Goal: Task Accomplishment & Management: Use online tool/utility

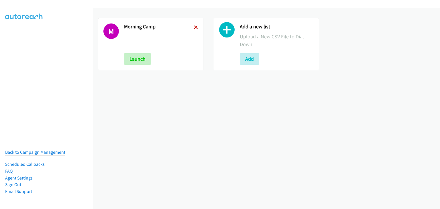
click at [195, 26] on icon at bounding box center [196, 28] width 4 height 4
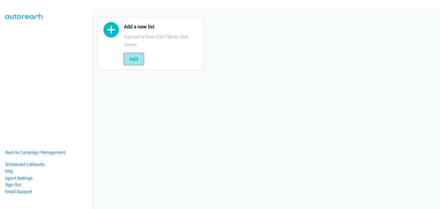
click at [134, 57] on button "Add" at bounding box center [133, 58] width 19 height 11
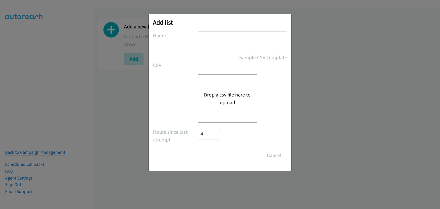
click at [227, 34] on input "text" at bounding box center [242, 38] width 89 height 12
type input "OT"
click at [224, 98] on button "Drop a csv file here to upload" at bounding box center [227, 98] width 47 height 15
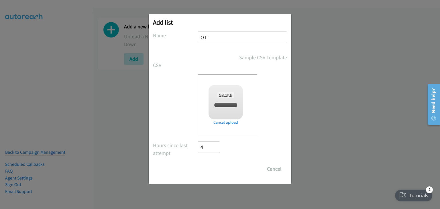
checkbox input "true"
click at [221, 168] on input "Save List" at bounding box center [213, 168] width 30 height 11
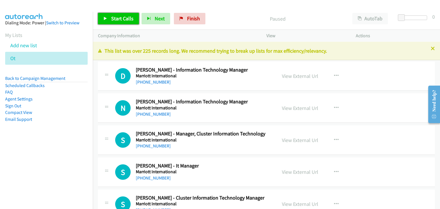
click at [128, 20] on span "Start Calls" at bounding box center [122, 18] width 22 height 7
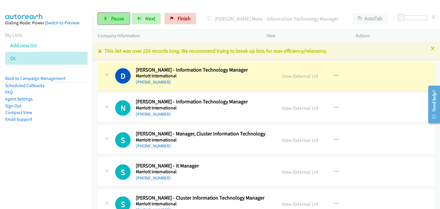
click at [112, 18] on span "Pause" at bounding box center [117, 18] width 13 height 7
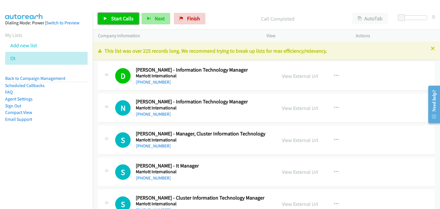
click at [118, 20] on span "Start Calls" at bounding box center [122, 18] width 22 height 7
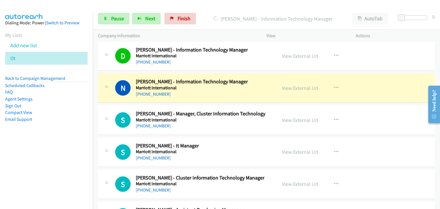
scroll to position [29, 0]
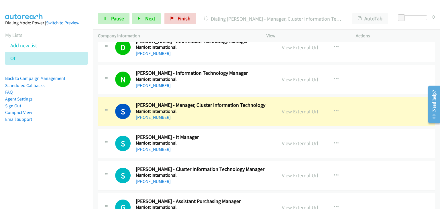
drag, startPoint x: 304, startPoint y: 109, endPoint x: 307, endPoint y: 112, distance: 4.1
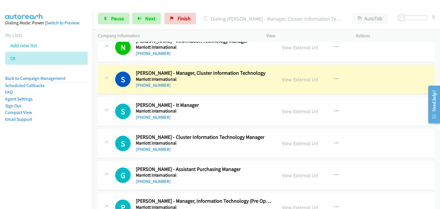
scroll to position [86, 0]
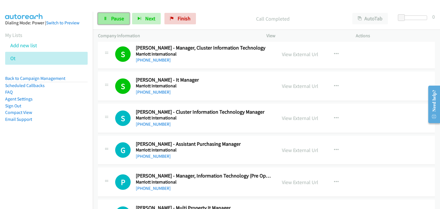
drag, startPoint x: 112, startPoint y: 16, endPoint x: 120, endPoint y: 17, distance: 8.4
click at [112, 16] on span "Pause" at bounding box center [117, 18] width 13 height 7
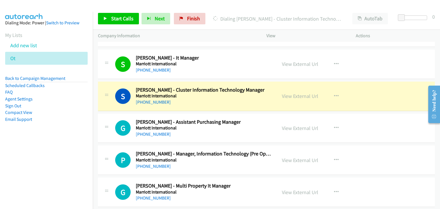
scroll to position [115, 0]
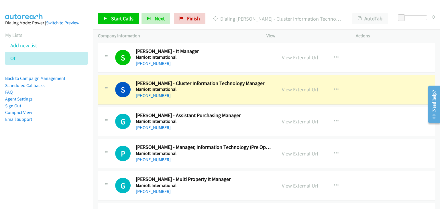
drag, startPoint x: 289, startPoint y: 89, endPoint x: 294, endPoint y: 93, distance: 7.1
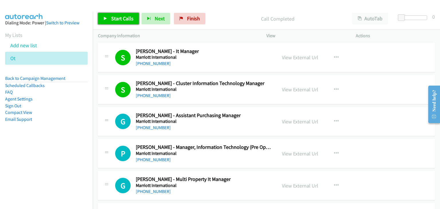
click at [113, 15] on span "Start Calls" at bounding box center [122, 18] width 22 height 7
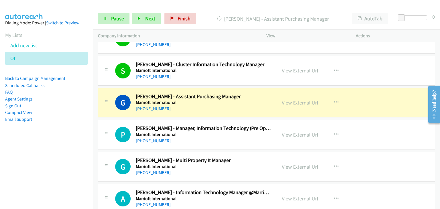
scroll to position [143, 0]
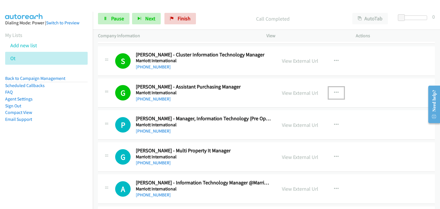
click at [334, 93] on icon "button" at bounding box center [336, 93] width 5 height 5
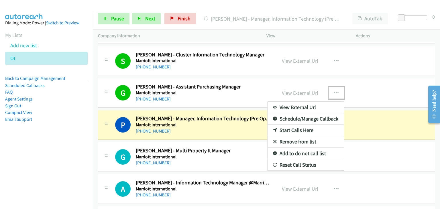
click at [111, 17] on div at bounding box center [220, 104] width 440 height 209
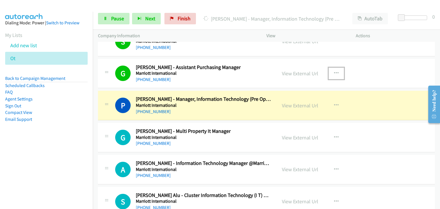
scroll to position [172, 0]
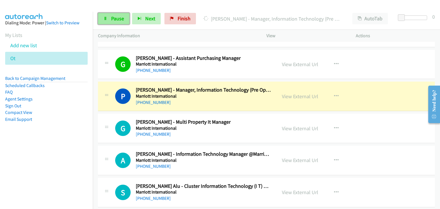
click at [114, 16] on span "Pause" at bounding box center [117, 18] width 13 height 7
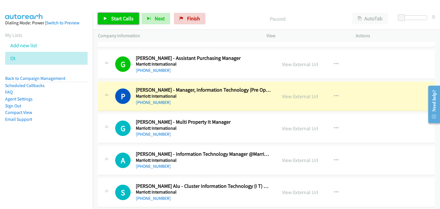
click at [121, 17] on span "Start Calls" at bounding box center [122, 18] width 22 height 7
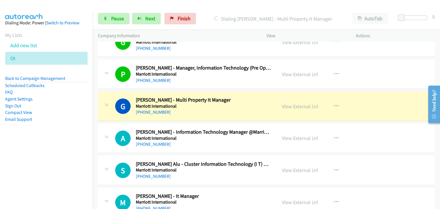
scroll to position [201, 0]
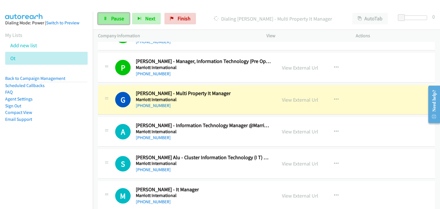
click at [102, 20] on link "Pause" at bounding box center [114, 18] width 32 height 11
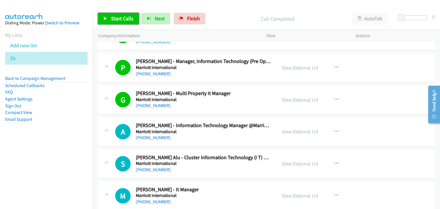
click at [123, 17] on span "Start Calls" at bounding box center [122, 18] width 22 height 7
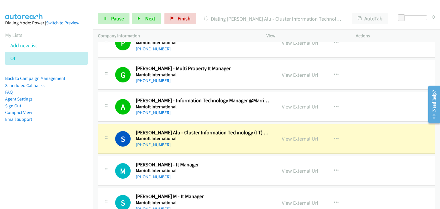
scroll to position [287, 0]
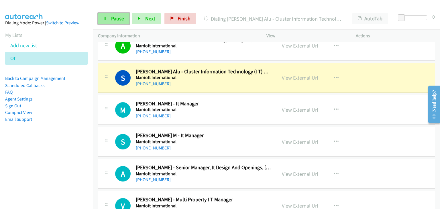
drag, startPoint x: 100, startPoint y: 20, endPoint x: 108, endPoint y: 22, distance: 8.8
click at [100, 20] on link "Pause" at bounding box center [114, 18] width 32 height 11
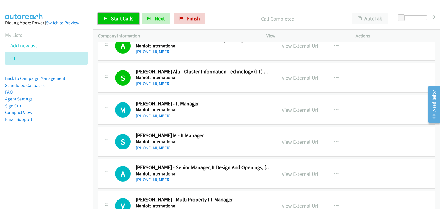
click at [127, 18] on span "Start Calls" at bounding box center [122, 18] width 22 height 7
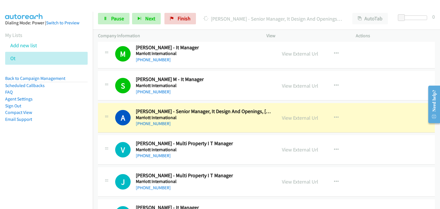
scroll to position [373, 0]
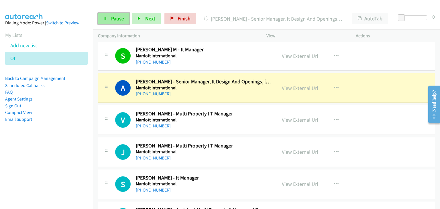
click at [107, 19] on icon at bounding box center [106, 19] width 4 height 4
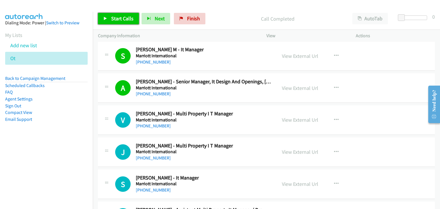
drag, startPoint x: 124, startPoint y: 17, endPoint x: 202, endPoint y: 2, distance: 79.5
click at [125, 17] on span "Start Calls" at bounding box center [122, 18] width 22 height 7
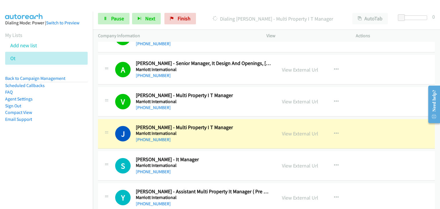
scroll to position [401, 0]
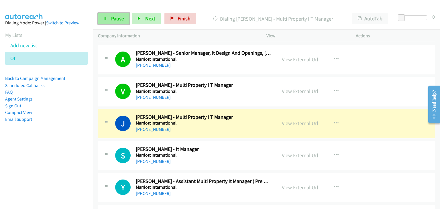
drag, startPoint x: 111, startPoint y: 21, endPoint x: 119, endPoint y: 24, distance: 8.4
click at [111, 21] on span "Pause" at bounding box center [117, 18] width 13 height 7
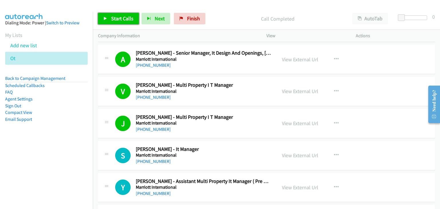
click at [116, 15] on link "Start Calls" at bounding box center [118, 18] width 41 height 11
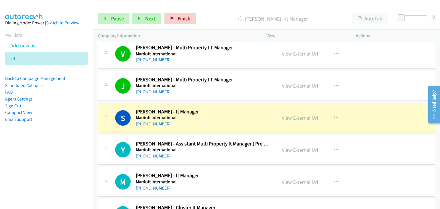
scroll to position [459, 0]
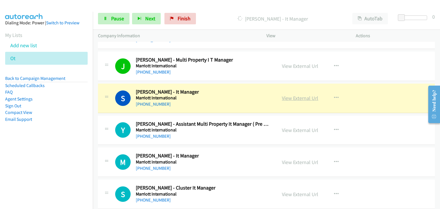
drag, startPoint x: 293, startPoint y: 97, endPoint x: 296, endPoint y: 97, distance: 3.0
click at [119, 18] on span "Pause" at bounding box center [117, 18] width 13 height 7
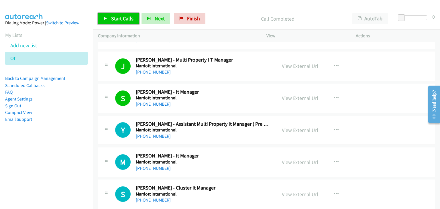
click at [115, 20] on span "Start Calls" at bounding box center [122, 18] width 22 height 7
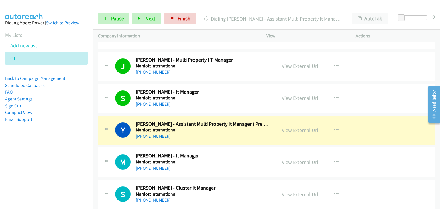
scroll to position [487, 0]
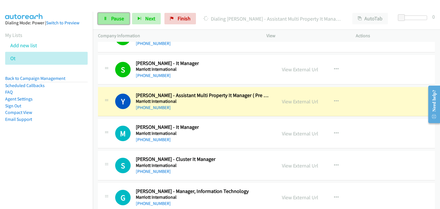
click at [102, 20] on link "Pause" at bounding box center [114, 18] width 32 height 11
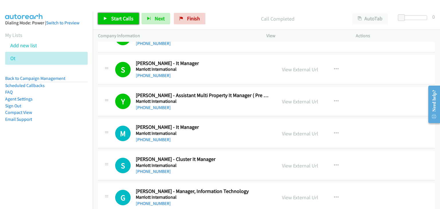
click at [125, 22] on link "Start Calls" at bounding box center [118, 18] width 41 height 11
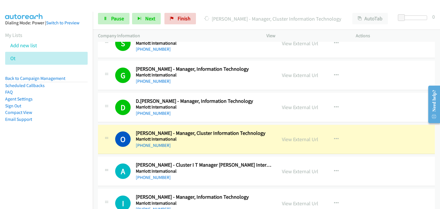
scroll to position [631, 0]
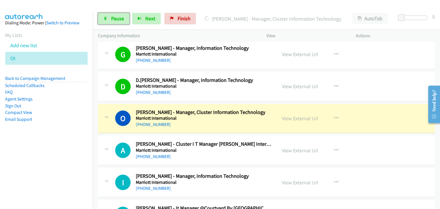
drag, startPoint x: 115, startPoint y: 16, endPoint x: 133, endPoint y: 61, distance: 48.6
click at [115, 16] on span "Pause" at bounding box center [117, 18] width 13 height 7
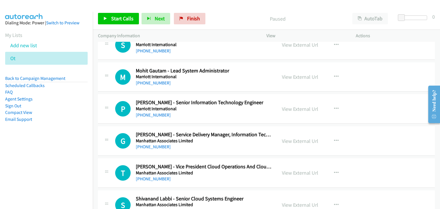
scroll to position [1376, 0]
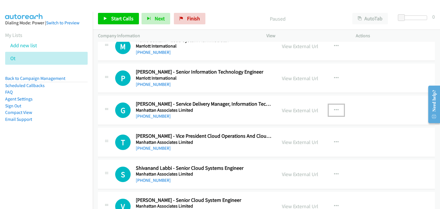
click at [335, 109] on icon "button" at bounding box center [336, 110] width 5 height 5
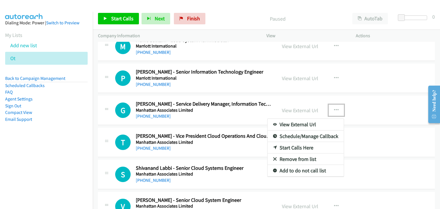
click at [300, 143] on link "Start Calls Here" at bounding box center [306, 147] width 76 height 11
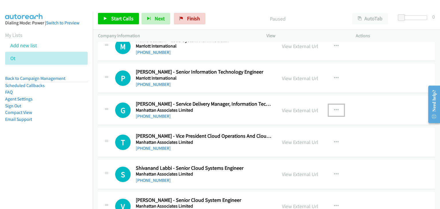
click at [337, 106] on button "button" at bounding box center [336, 110] width 15 height 11
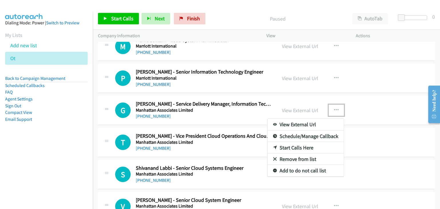
click at [305, 144] on link "Start Calls Here" at bounding box center [306, 147] width 76 height 11
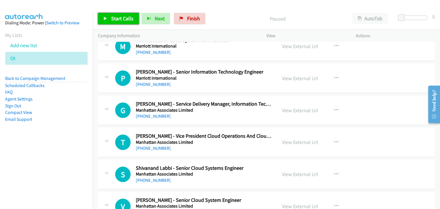
click at [128, 21] on span "Start Calls" at bounding box center [122, 18] width 22 height 7
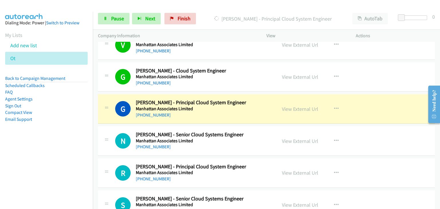
scroll to position [1548, 0]
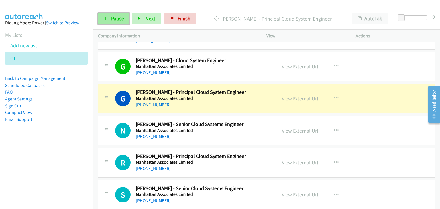
click at [104, 15] on link "Pause" at bounding box center [114, 18] width 32 height 11
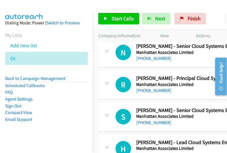
scroll to position [1650, 0]
